Goal: Information Seeking & Learning: Find specific fact

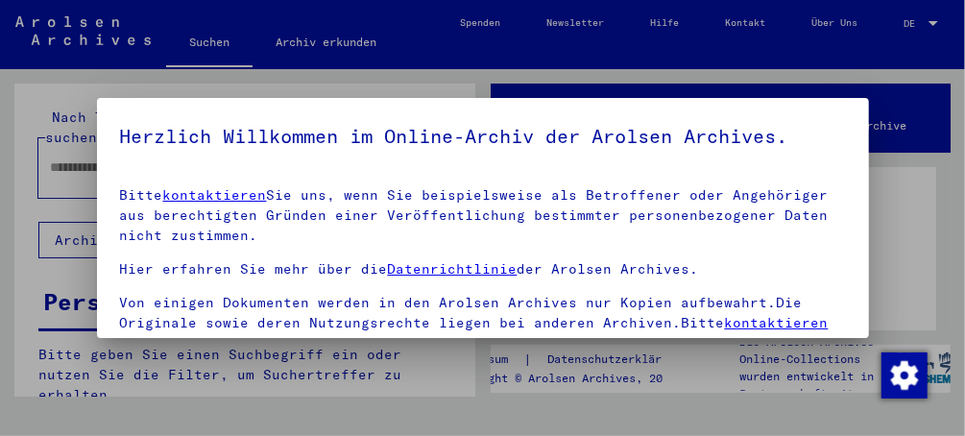
scroll to position [323, 0]
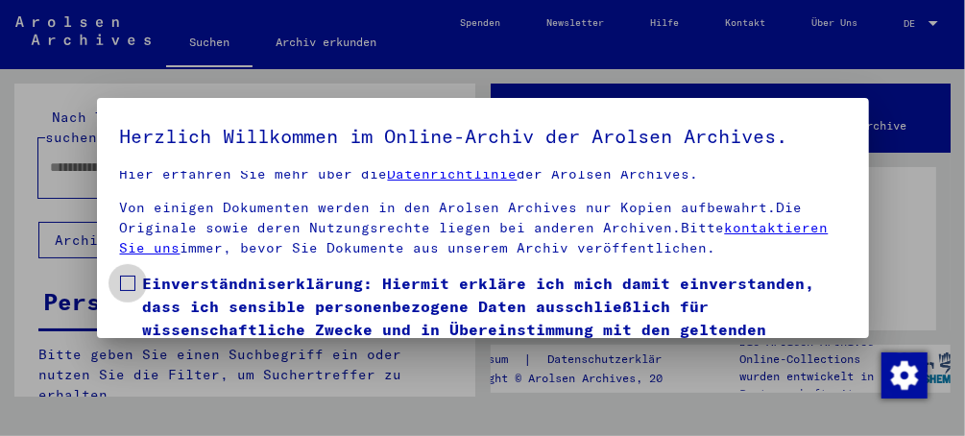
click at [128, 281] on span at bounding box center [127, 283] width 15 height 15
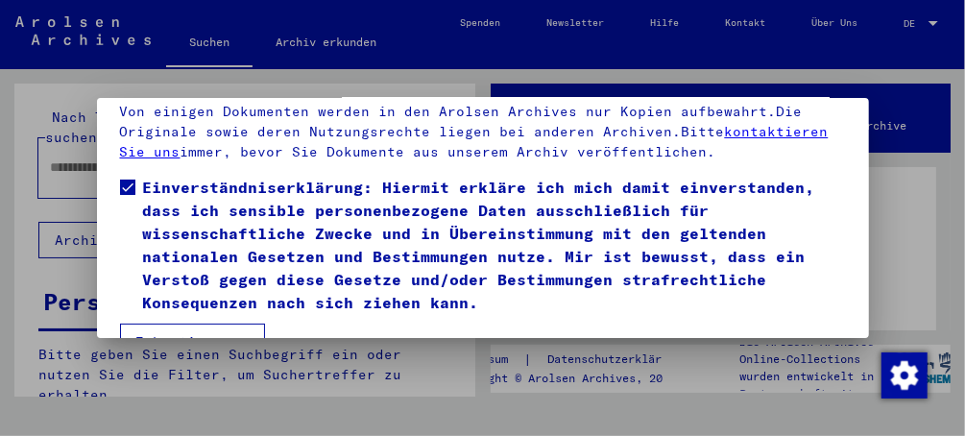
scroll to position [139, 0]
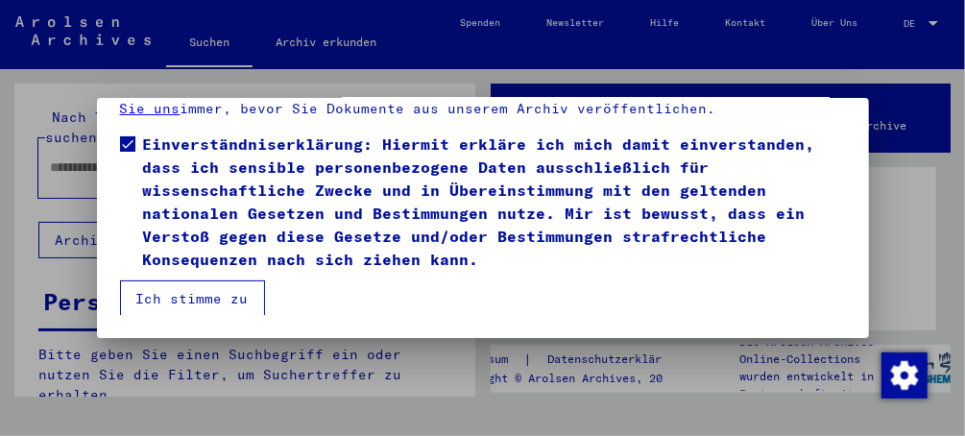
click at [182, 294] on button "Ich stimme zu" at bounding box center [192, 298] width 145 height 36
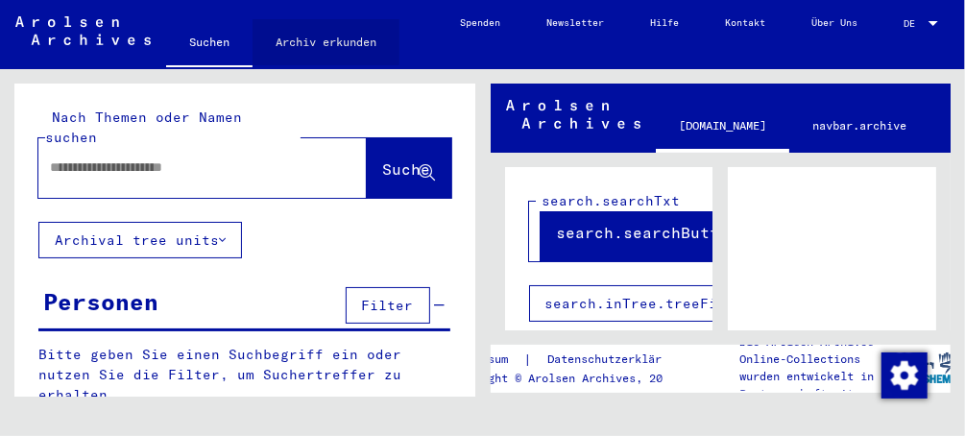
click at [319, 43] on link "Archiv erkunden" at bounding box center [326, 42] width 147 height 46
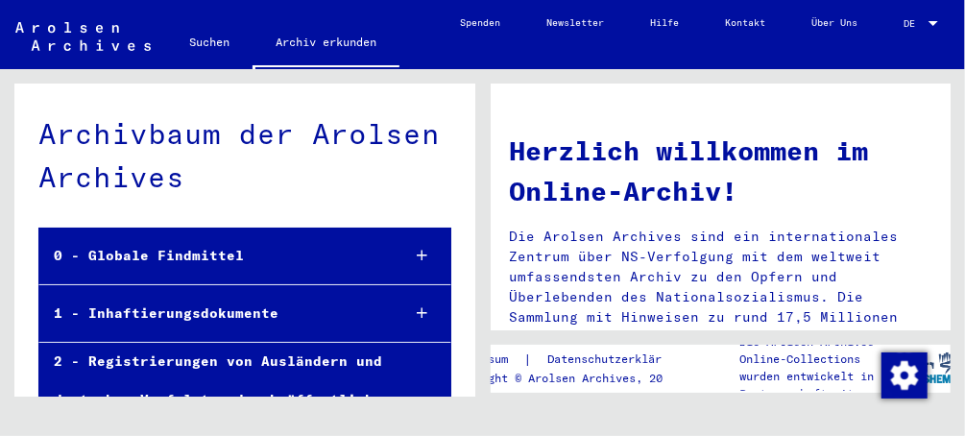
click at [456, 17] on link "Spenden" at bounding box center [480, 23] width 86 height 46
click at [205, 44] on link "Suchen" at bounding box center [209, 42] width 86 height 46
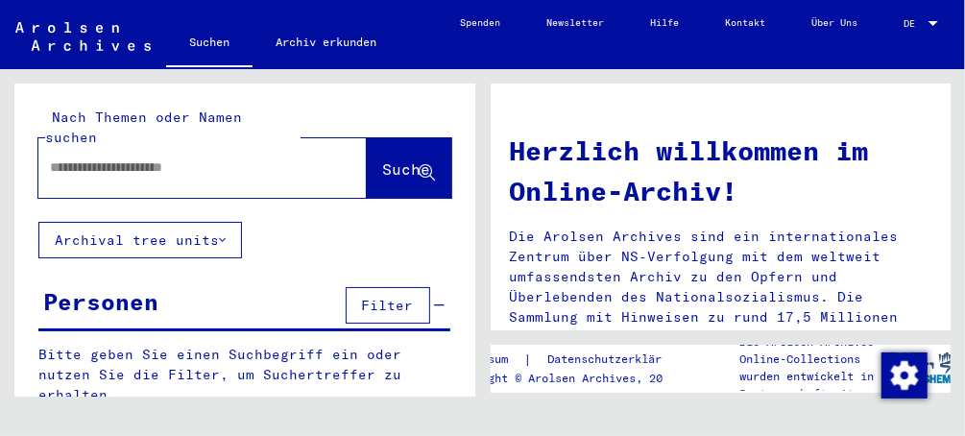
click at [138, 157] on input "text" at bounding box center [179, 167] width 259 height 20
type input "**********"
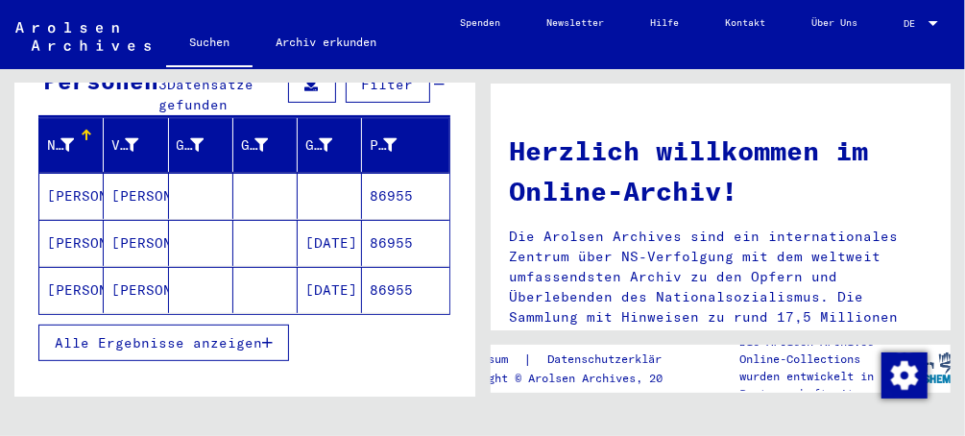
scroll to position [246, 0]
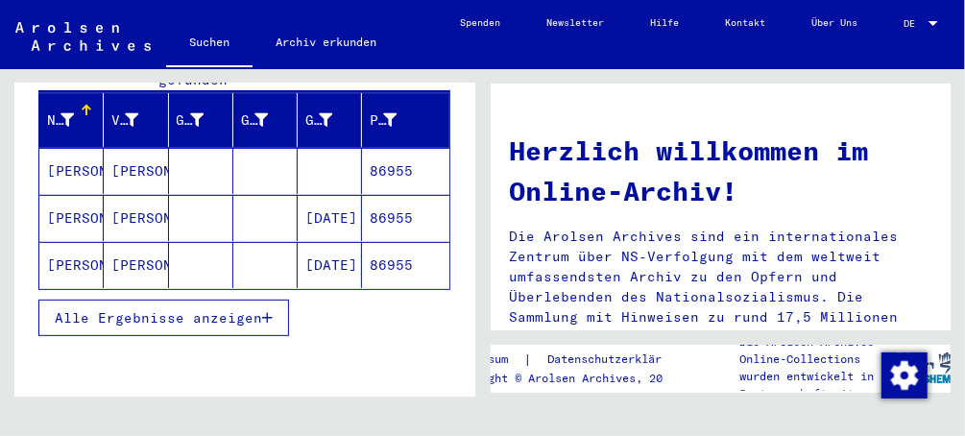
click at [262, 311] on icon "button" at bounding box center [267, 317] width 11 height 13
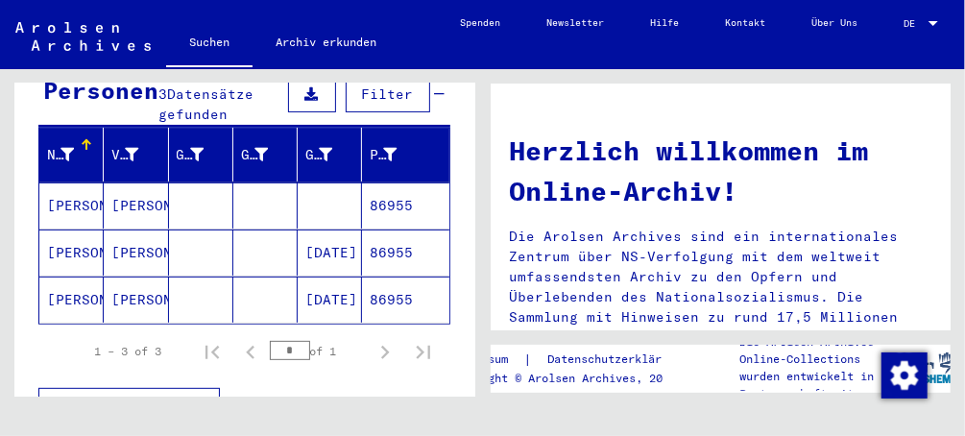
scroll to position [198, 0]
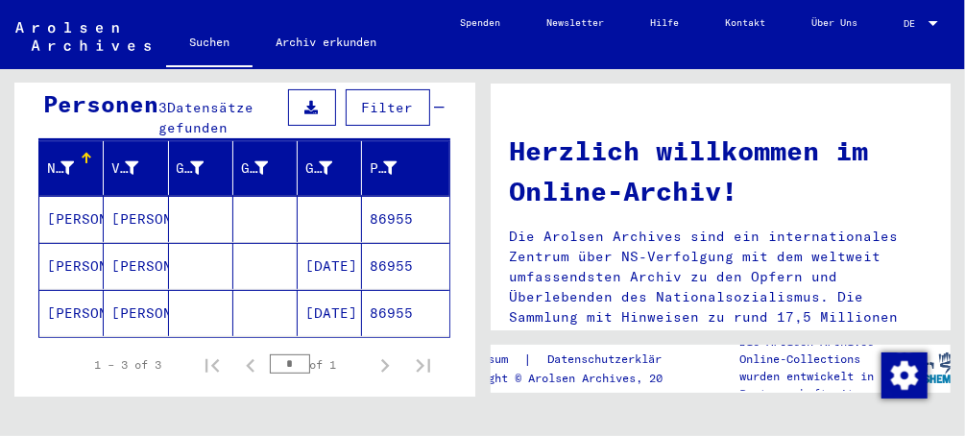
click at [72, 290] on mat-cell "[PERSON_NAME]" at bounding box center [71, 313] width 64 height 46
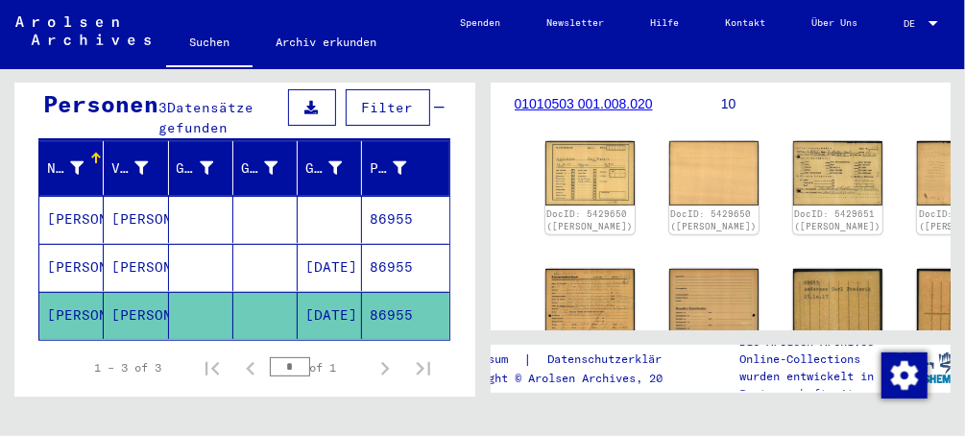
scroll to position [254, 0]
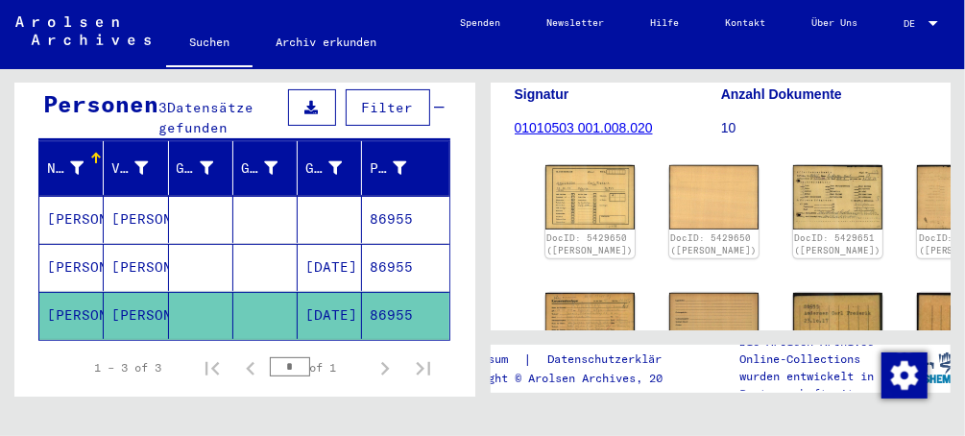
click at [572, 126] on link "01010503 001.008.020" at bounding box center [584, 127] width 138 height 15
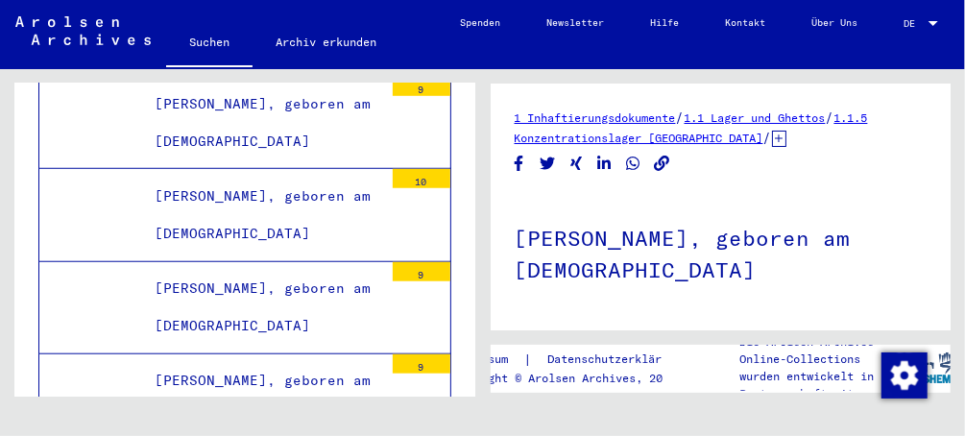
scroll to position [3607, 0]
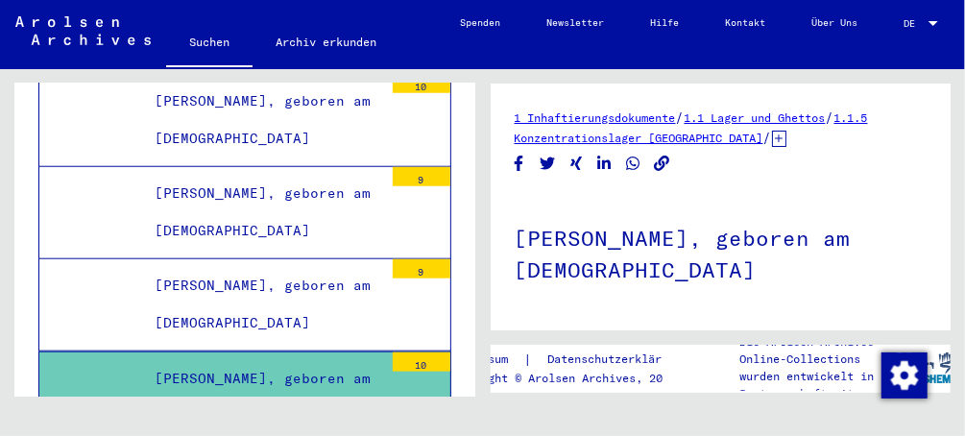
click at [278, 360] on div "[PERSON_NAME], geboren am [DEMOGRAPHIC_DATA]" at bounding box center [261, 397] width 243 height 75
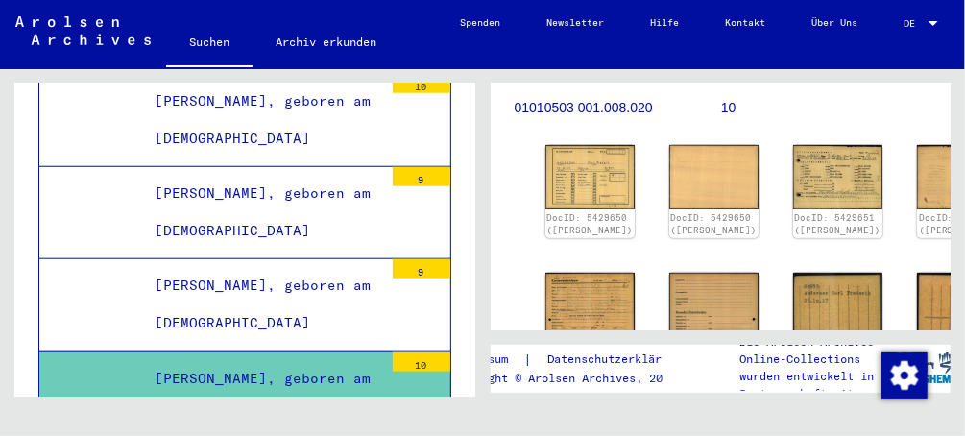
scroll to position [255, 0]
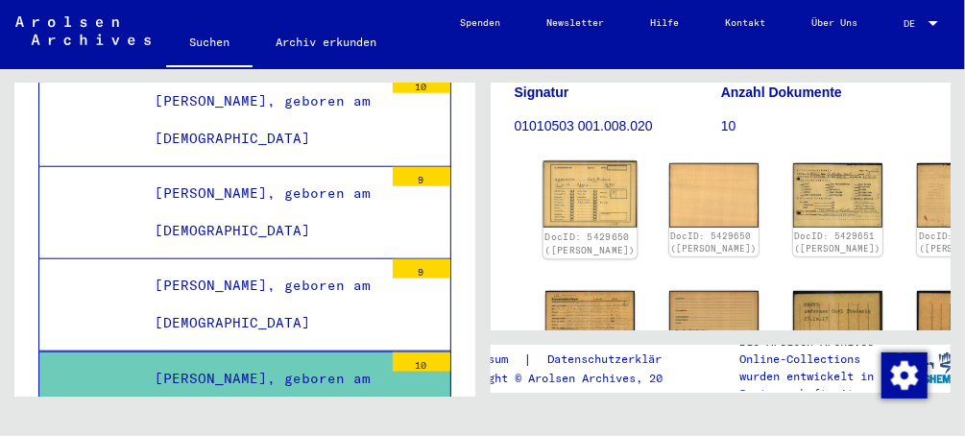
click at [575, 236] on div "DocID: 5429650 ([PERSON_NAME])" at bounding box center [590, 243] width 91 height 27
click at [564, 179] on img at bounding box center [590, 194] width 94 height 67
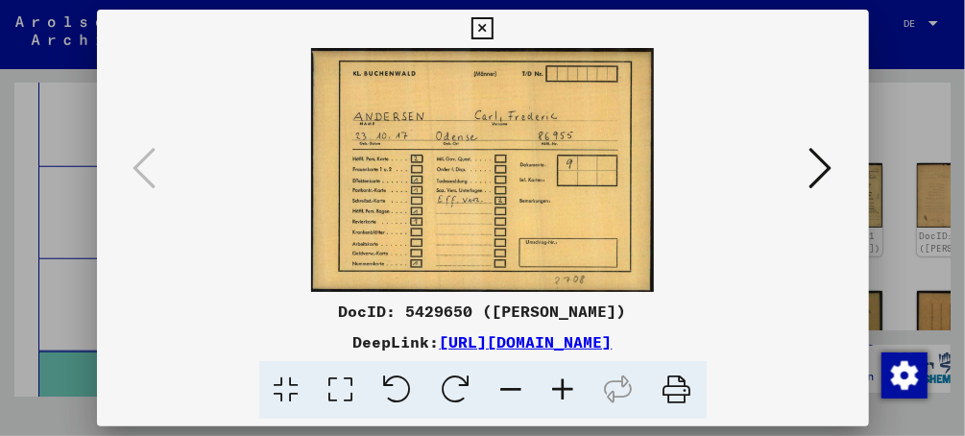
click at [672, 383] on icon at bounding box center [677, 390] width 59 height 59
click at [823, 168] on icon at bounding box center [821, 168] width 23 height 46
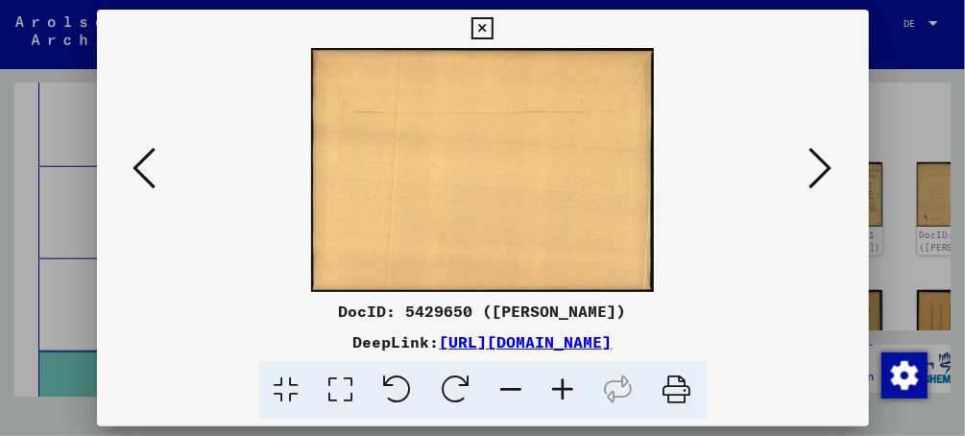
click at [823, 168] on icon at bounding box center [821, 168] width 23 height 46
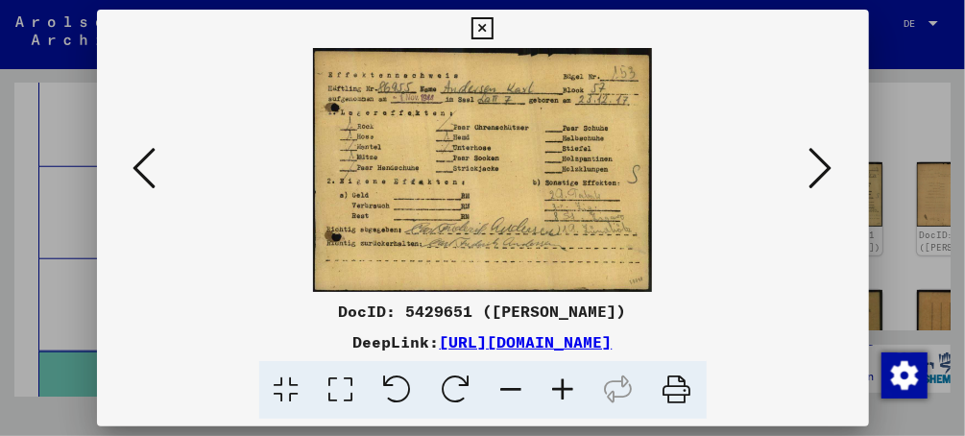
click at [676, 391] on icon at bounding box center [677, 390] width 59 height 59
click at [823, 174] on icon at bounding box center [821, 168] width 23 height 46
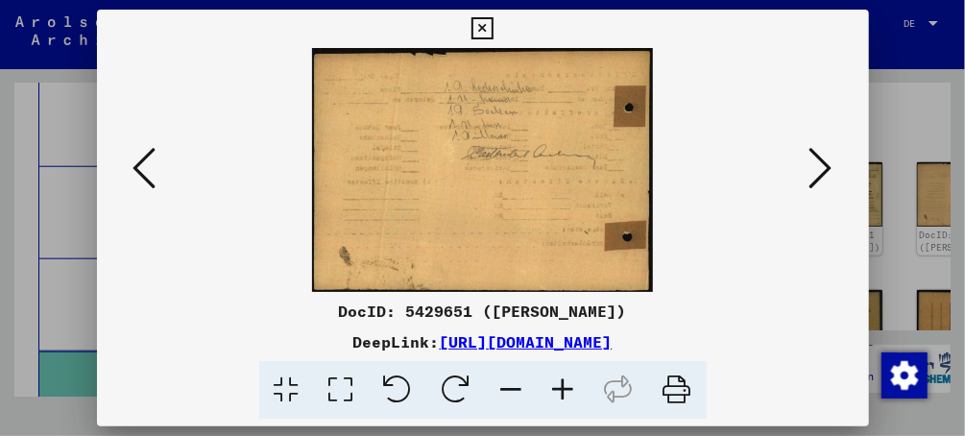
click at [673, 400] on icon at bounding box center [677, 390] width 59 height 59
click at [818, 170] on icon at bounding box center [821, 168] width 23 height 46
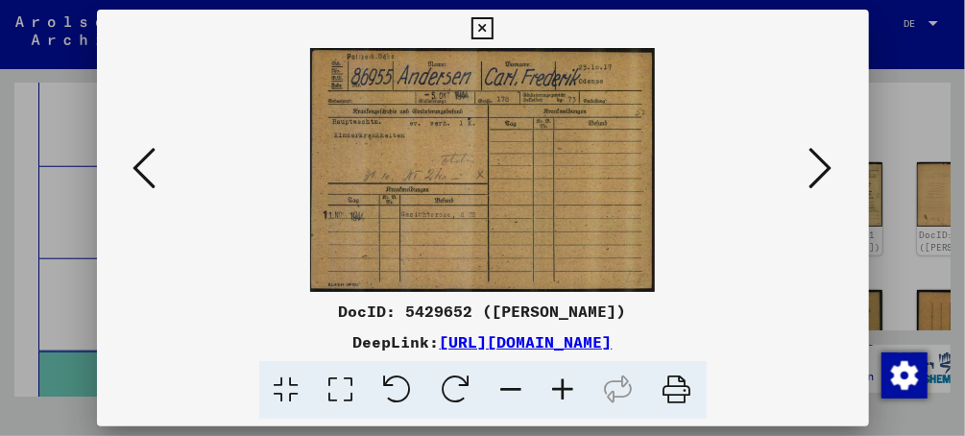
click at [681, 382] on icon at bounding box center [677, 390] width 59 height 59
click at [146, 181] on icon at bounding box center [144, 168] width 23 height 46
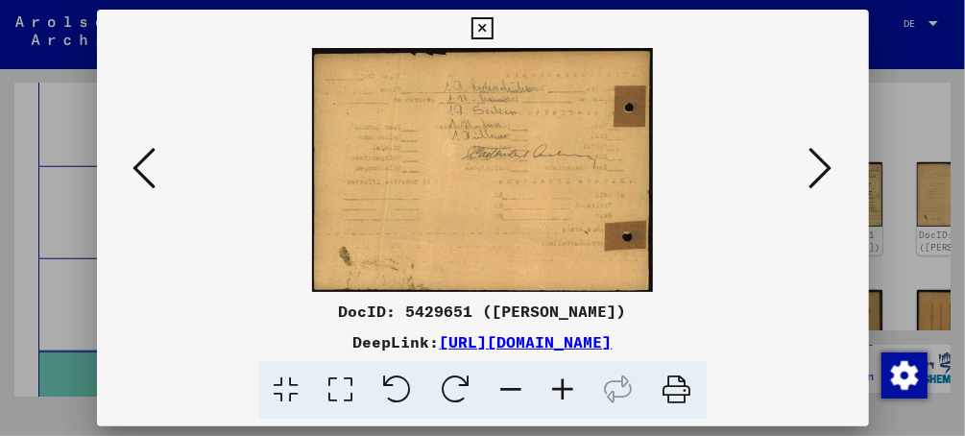
click at [832, 169] on icon at bounding box center [821, 168] width 23 height 46
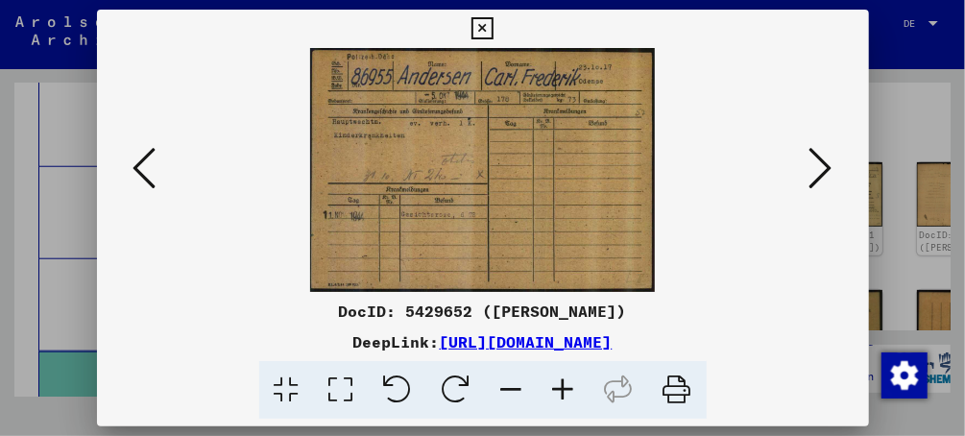
click at [832, 169] on icon at bounding box center [821, 168] width 23 height 46
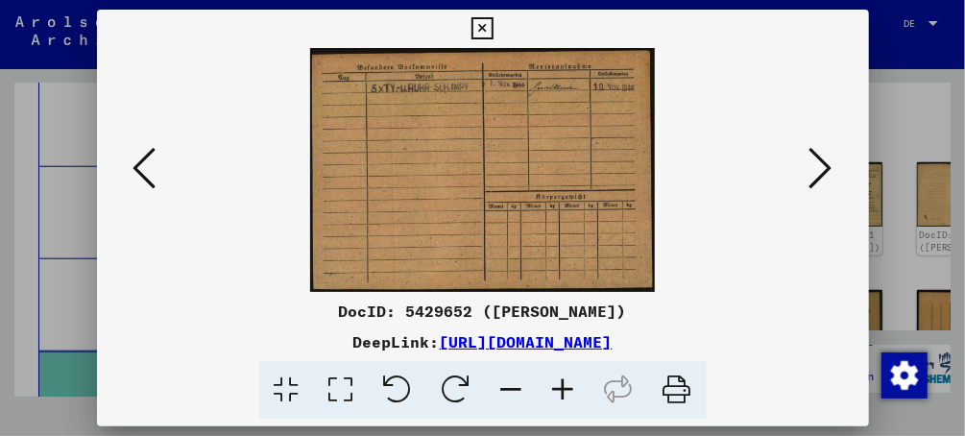
click at [673, 384] on icon at bounding box center [677, 390] width 59 height 59
click at [153, 176] on icon at bounding box center [144, 168] width 23 height 46
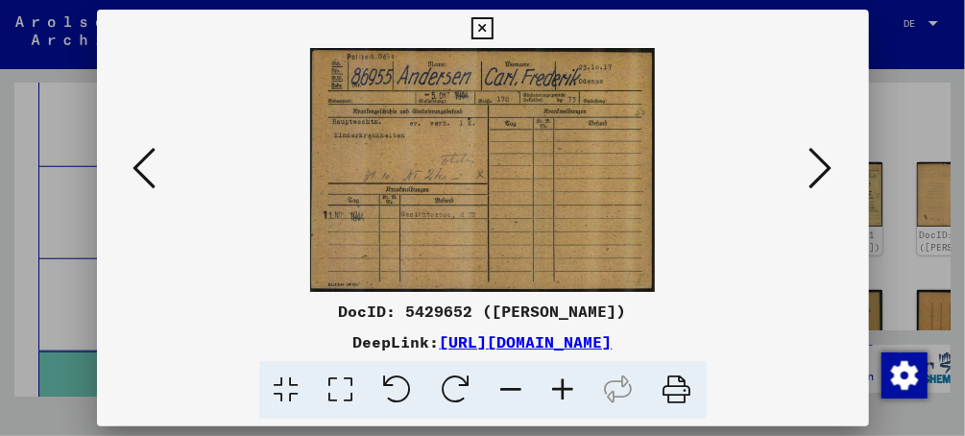
click at [814, 158] on icon at bounding box center [821, 168] width 23 height 46
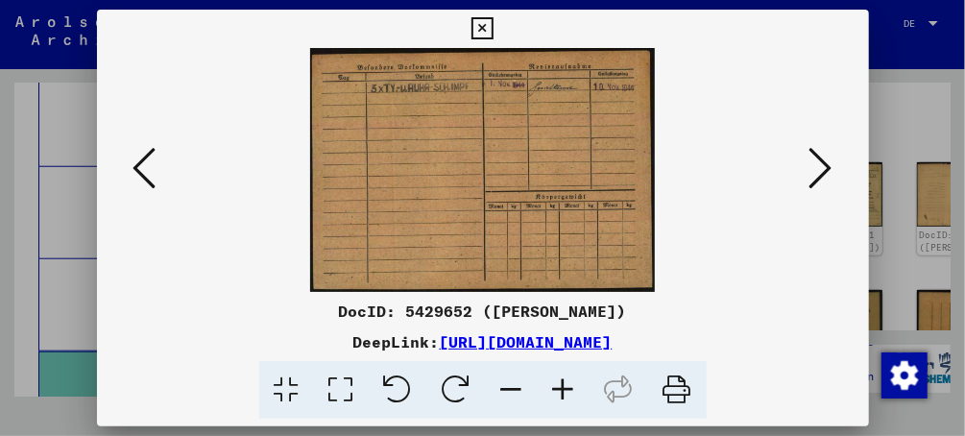
click at [814, 158] on icon at bounding box center [821, 168] width 23 height 46
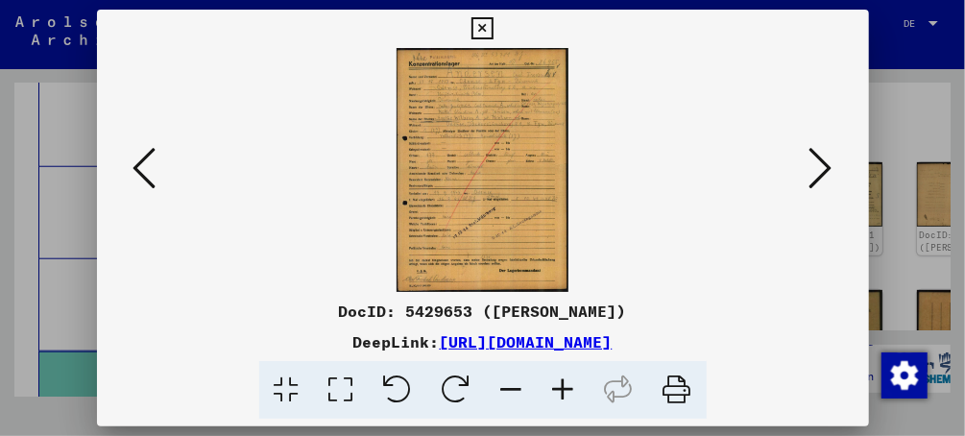
click at [669, 379] on icon at bounding box center [677, 390] width 59 height 59
click at [828, 169] on icon at bounding box center [821, 168] width 23 height 46
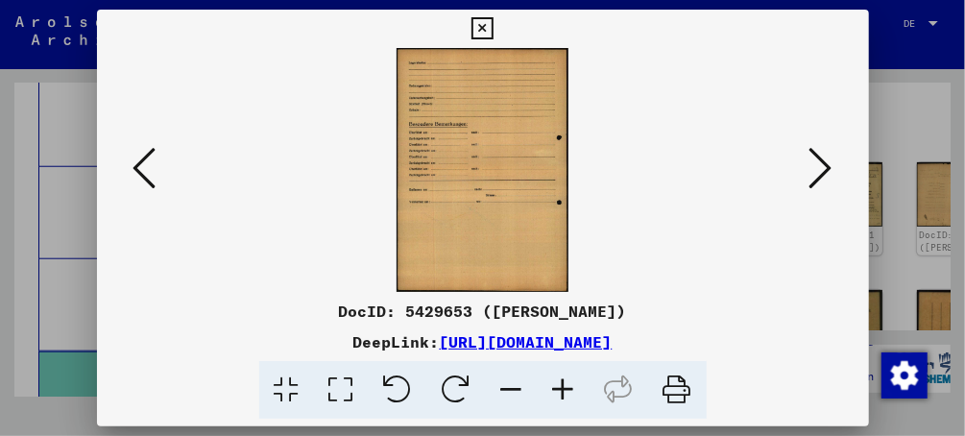
click at [828, 169] on icon at bounding box center [821, 168] width 23 height 46
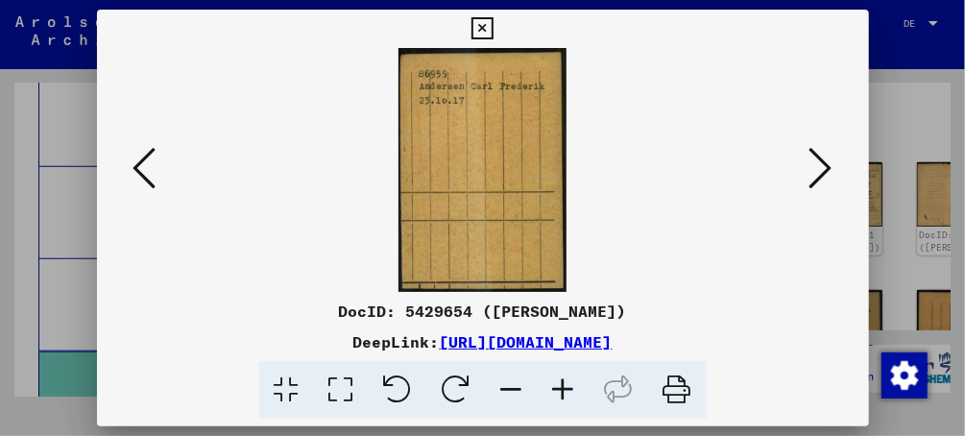
click at [828, 169] on icon at bounding box center [821, 168] width 23 height 46
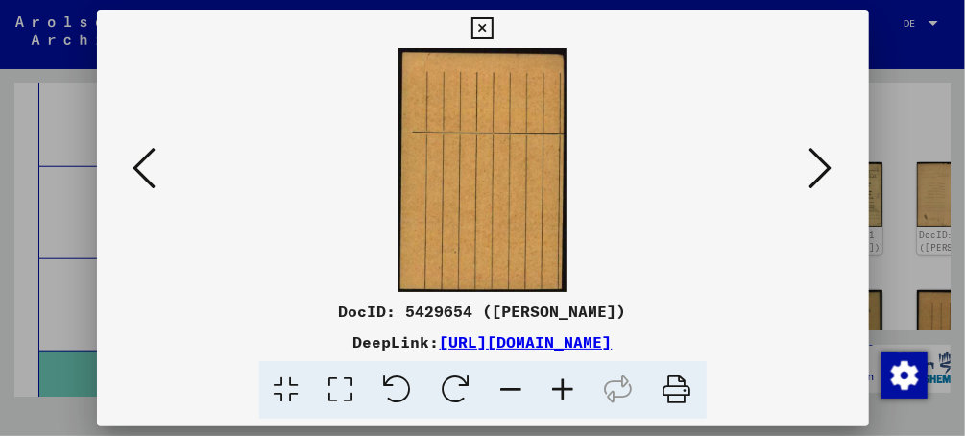
click at [828, 169] on icon at bounding box center [821, 168] width 23 height 46
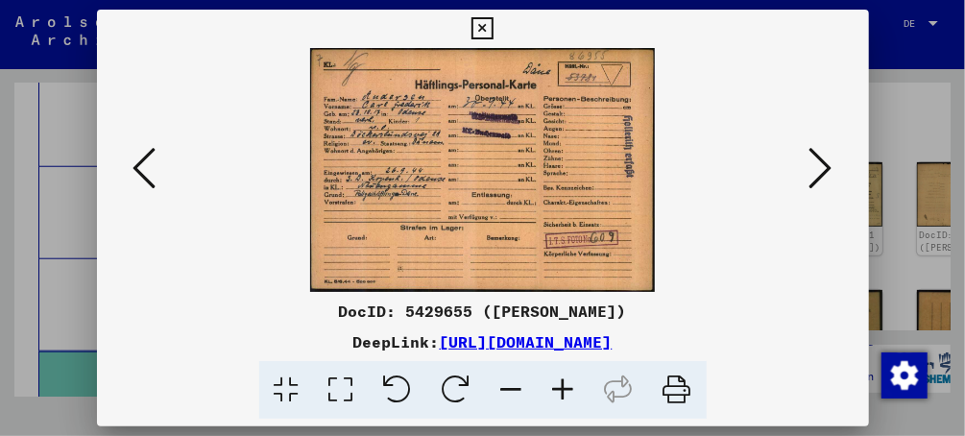
click at [684, 392] on icon at bounding box center [677, 390] width 59 height 59
click at [820, 176] on icon at bounding box center [821, 168] width 23 height 46
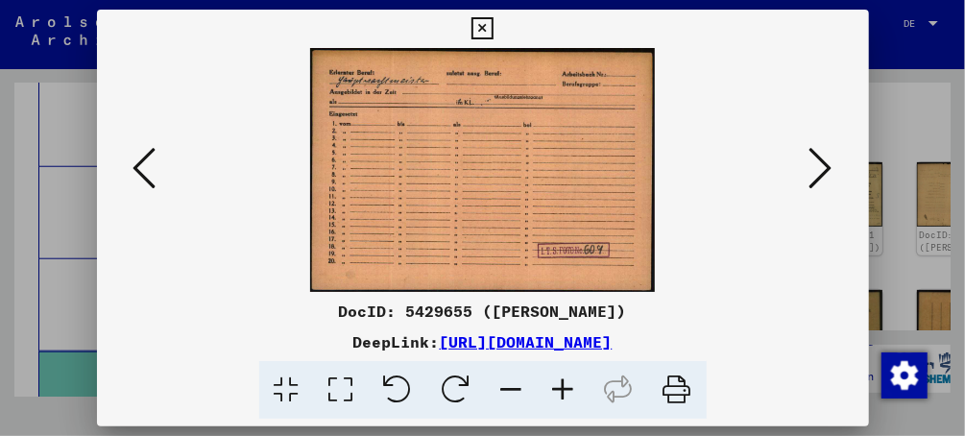
click at [673, 389] on icon at bounding box center [677, 390] width 59 height 59
click at [822, 172] on icon at bounding box center [821, 168] width 23 height 46
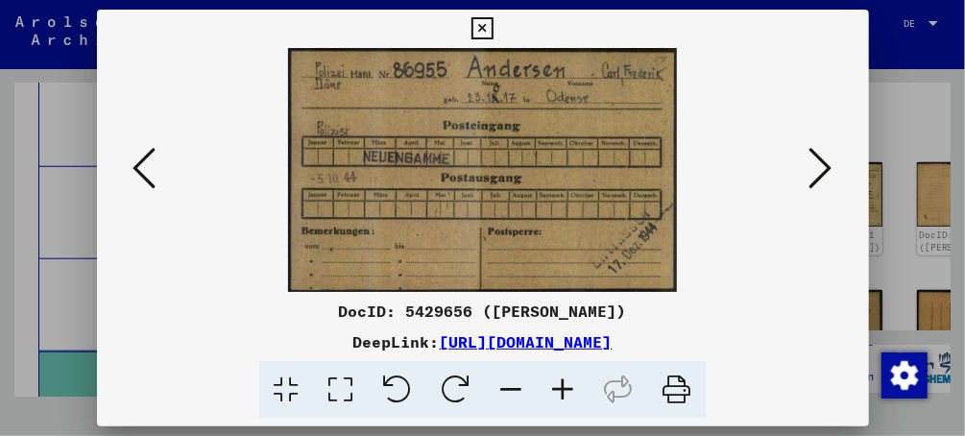
click at [670, 383] on icon at bounding box center [677, 390] width 59 height 59
drag, startPoint x: 676, startPoint y: 391, endPoint x: 262, endPoint y: 325, distance: 419.2
click at [676, 391] on icon at bounding box center [677, 390] width 59 height 59
click at [821, 171] on icon at bounding box center [821, 168] width 23 height 46
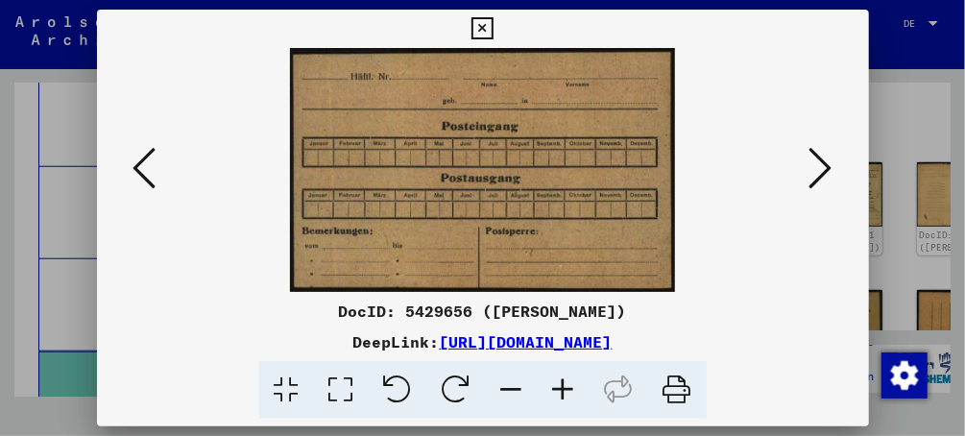
click at [822, 171] on icon at bounding box center [821, 168] width 23 height 46
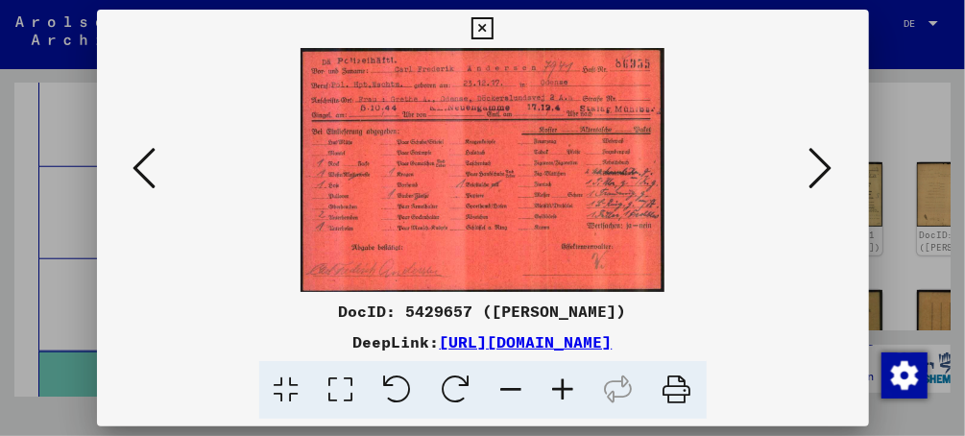
drag, startPoint x: 672, startPoint y: 388, endPoint x: 123, endPoint y: 329, distance: 552.4
click at [672, 388] on icon at bounding box center [677, 390] width 59 height 59
click at [810, 176] on icon at bounding box center [821, 168] width 23 height 46
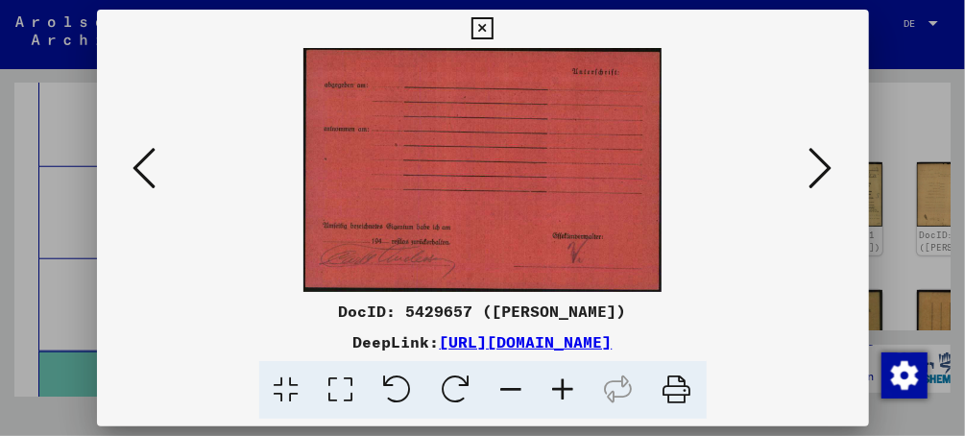
click at [675, 395] on icon at bounding box center [677, 390] width 59 height 59
click at [818, 171] on icon at bounding box center [821, 168] width 23 height 46
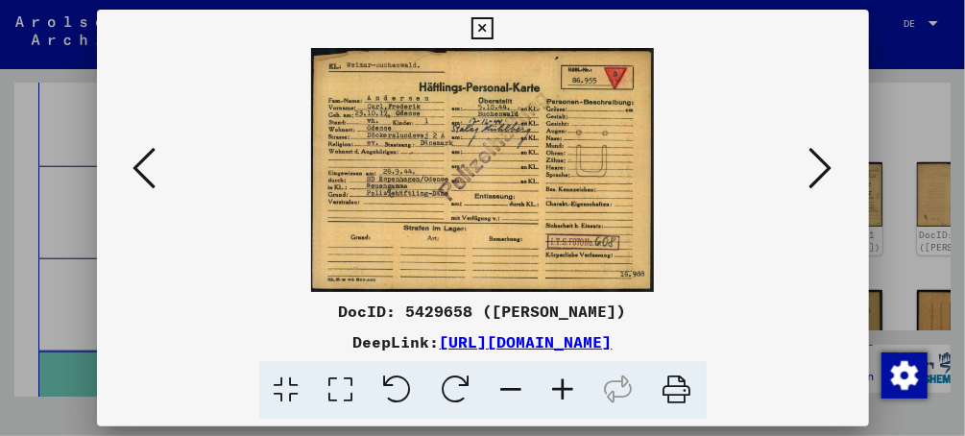
click at [676, 385] on icon at bounding box center [677, 390] width 59 height 59
click at [811, 179] on icon at bounding box center [821, 168] width 23 height 46
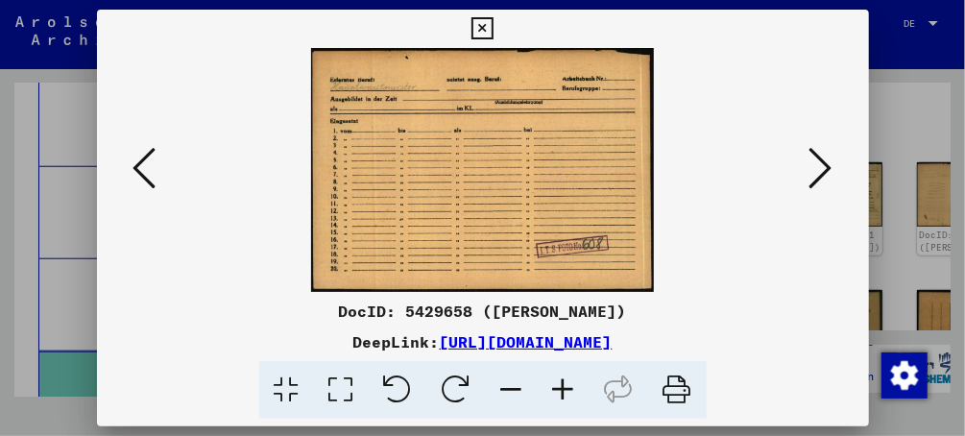
click at [674, 392] on icon at bounding box center [677, 390] width 59 height 59
click at [821, 179] on icon at bounding box center [821, 168] width 23 height 46
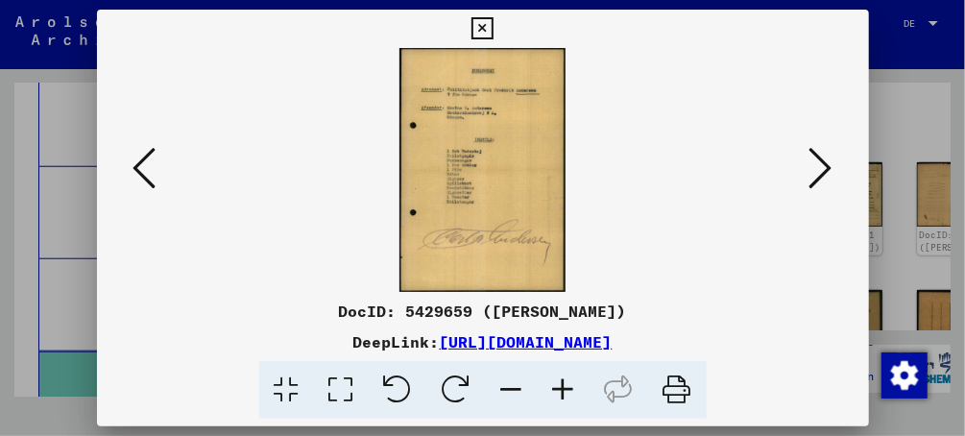
click at [676, 392] on icon at bounding box center [677, 390] width 59 height 59
click at [834, 168] on button at bounding box center [821, 169] width 35 height 55
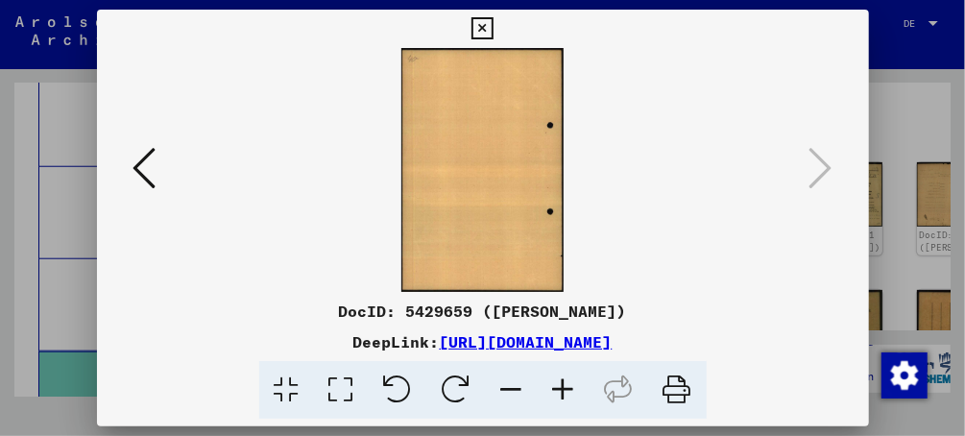
click at [38, 77] on div at bounding box center [482, 218] width 965 height 436
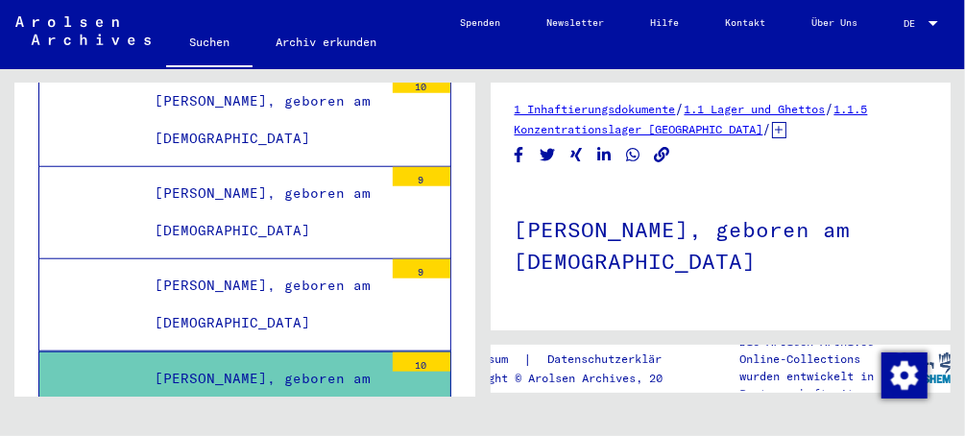
scroll to position [0, 0]
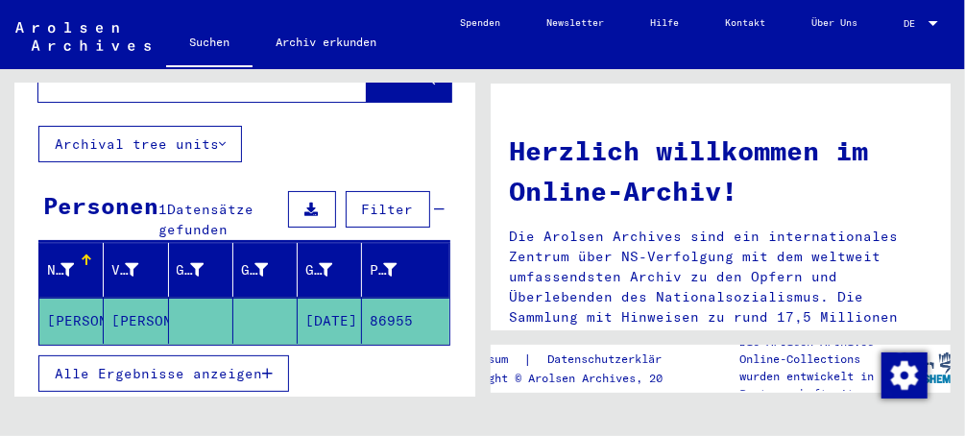
type input "**********"
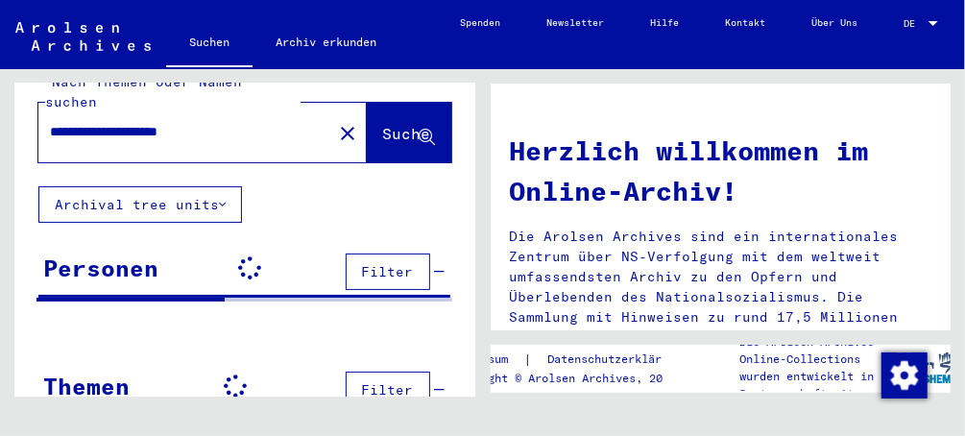
scroll to position [96, 0]
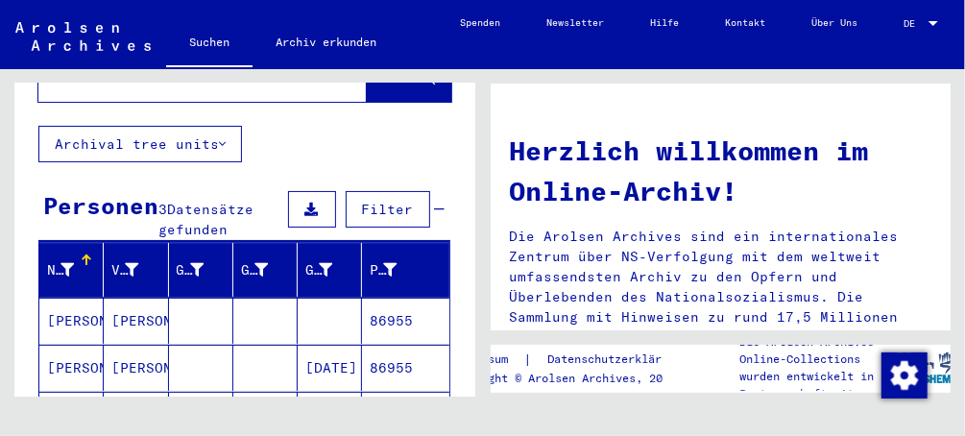
click at [79, 392] on mat-cell "[PERSON_NAME]" at bounding box center [71, 415] width 64 height 46
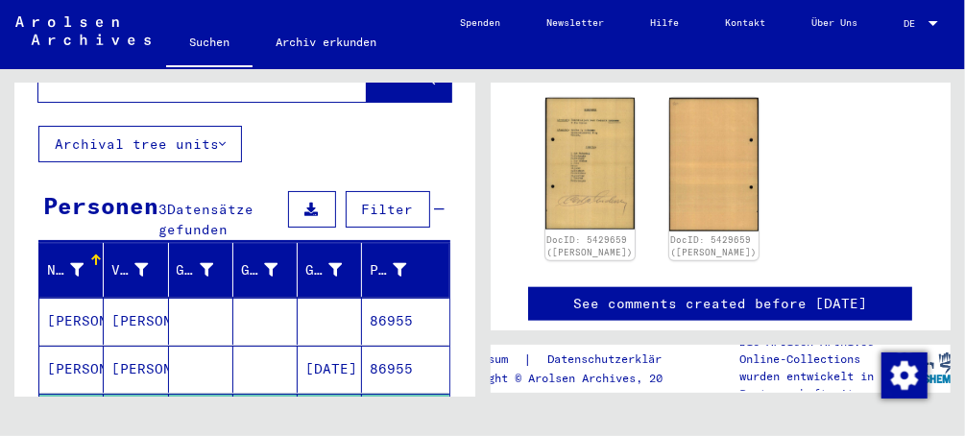
scroll to position [779, 0]
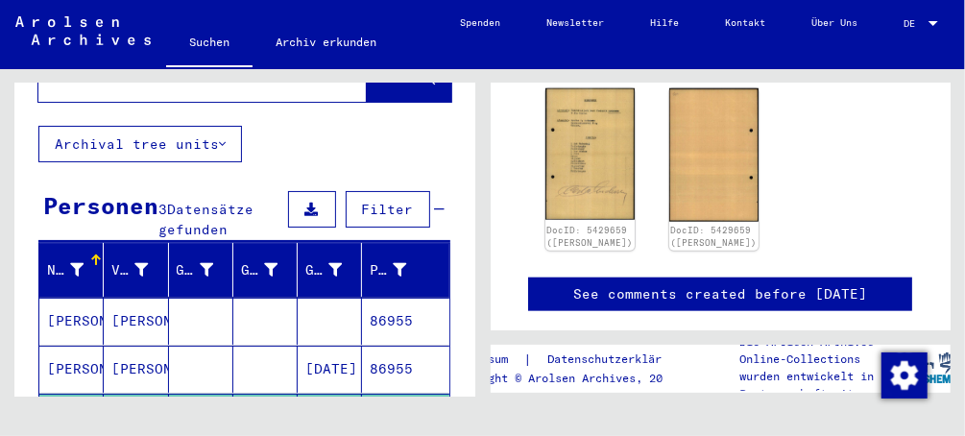
click at [73, 340] on icon at bounding box center [80, 359] width 48 height 77
click at [84, 342] on icon at bounding box center [80, 359] width 48 height 77
click at [85, 298] on mat-cell "[PERSON_NAME]" at bounding box center [71, 321] width 64 height 47
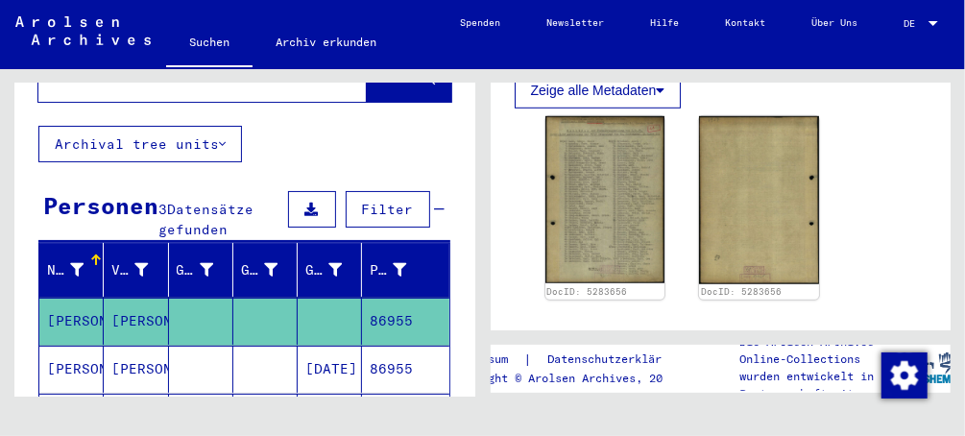
scroll to position [558, 0]
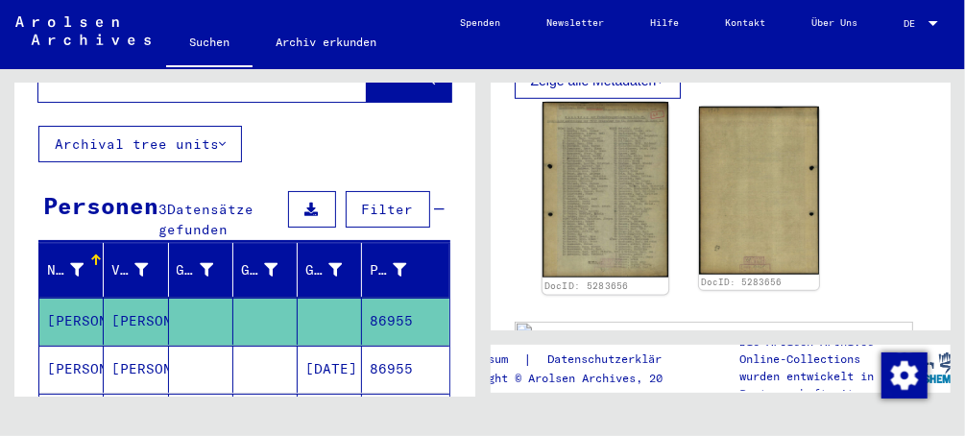
click at [617, 227] on img at bounding box center [605, 189] width 126 height 175
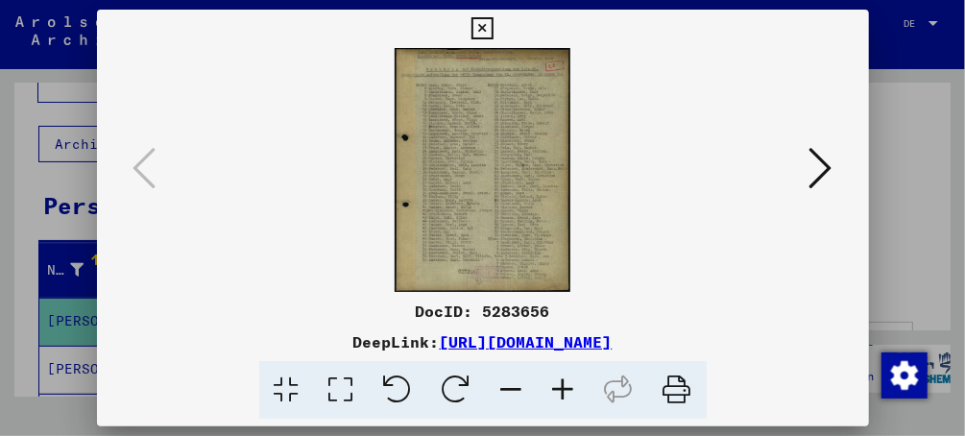
click at [681, 384] on icon at bounding box center [677, 390] width 59 height 59
click at [91, 148] on div at bounding box center [482, 218] width 965 height 436
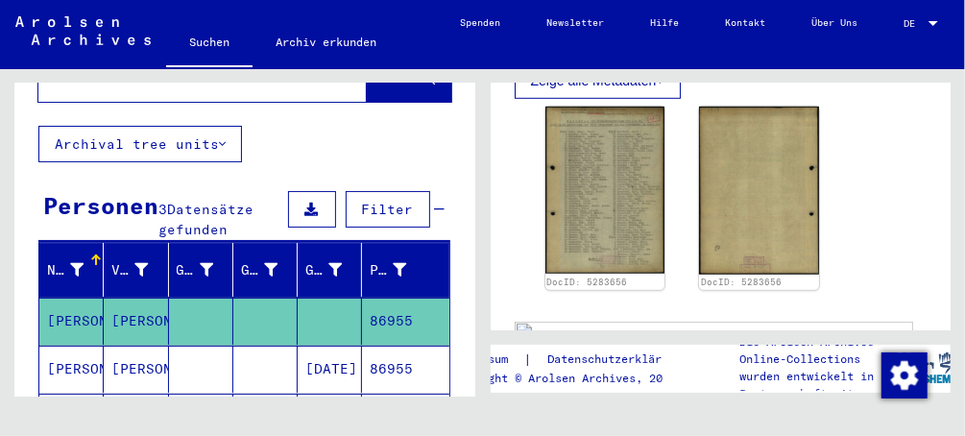
click at [79, 345] on icon at bounding box center [80, 359] width 48 height 77
click at [64, 381] on icon at bounding box center [80, 359] width 48 height 77
click at [81, 342] on icon at bounding box center [80, 359] width 48 height 77
